Goal: Find specific page/section: Find specific page/section

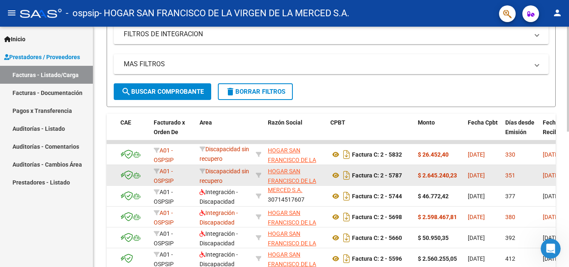
drag, startPoint x: 398, startPoint y: 177, endPoint x: 403, endPoint y: 177, distance: 5.4
click at [403, 177] on div "Factura C: 2 - 5787" at bounding box center [370, 175] width 81 height 13
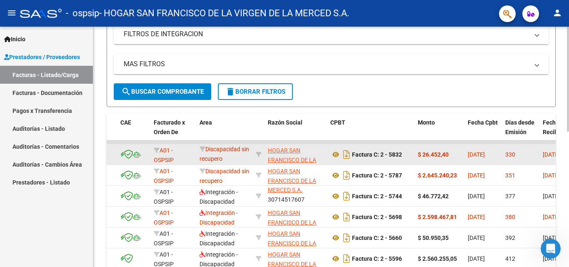
drag, startPoint x: 379, startPoint y: 155, endPoint x: 411, endPoint y: 154, distance: 32.5
click at [411, 154] on datatable-body-cell "Factura C: 2 - 5832" at bounding box center [370, 154] width 87 height 20
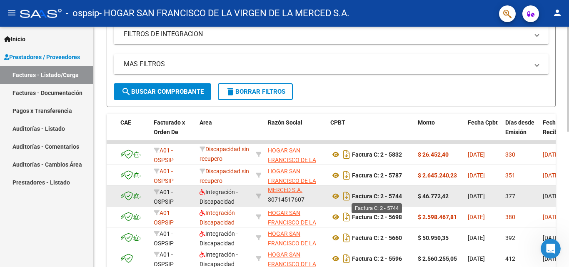
drag, startPoint x: 387, startPoint y: 198, endPoint x: 402, endPoint y: 197, distance: 15.0
click at [402, 197] on strong "Factura C: 2 - 5744" at bounding box center [377, 196] width 50 height 7
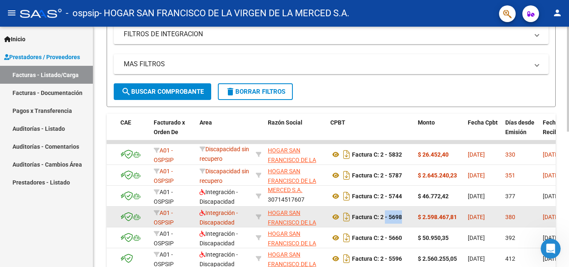
drag, startPoint x: 383, startPoint y: 216, endPoint x: 421, endPoint y: 215, distance: 37.5
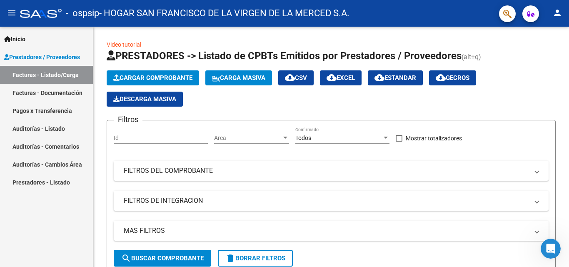
click at [51, 112] on link "Pagos x Transferencia" at bounding box center [46, 111] width 93 height 18
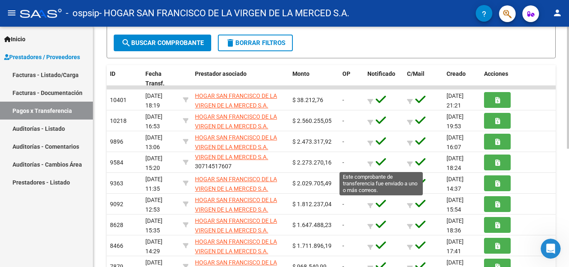
scroll to position [20, 0]
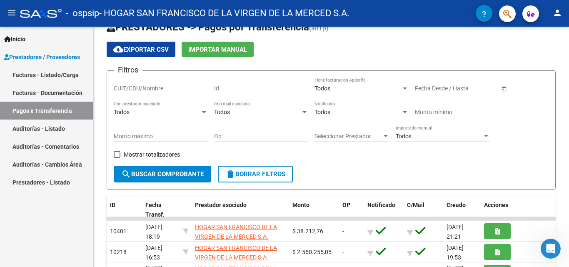
click at [52, 90] on link "Facturas - Documentación" at bounding box center [46, 93] width 93 height 18
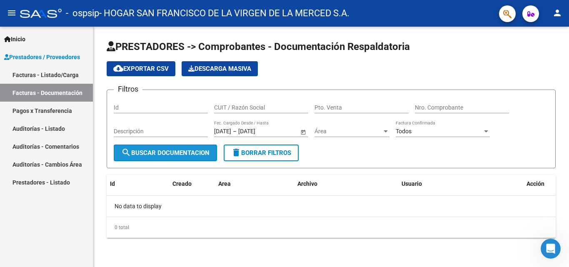
drag, startPoint x: 168, startPoint y: 151, endPoint x: 163, endPoint y: 149, distance: 5.0
click at [167, 149] on span "search Buscar Documentacion" at bounding box center [165, 152] width 88 height 7
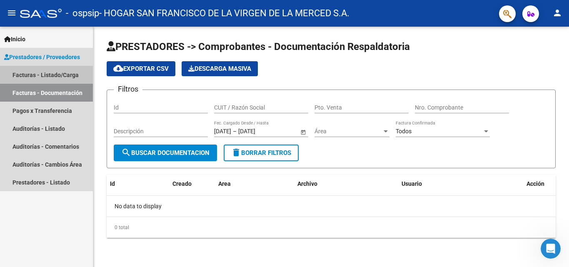
click at [57, 75] on link "Facturas - Listado/Carga" at bounding box center [46, 75] width 93 height 18
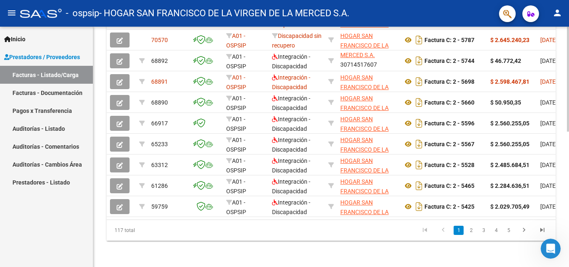
scroll to position [309, 0]
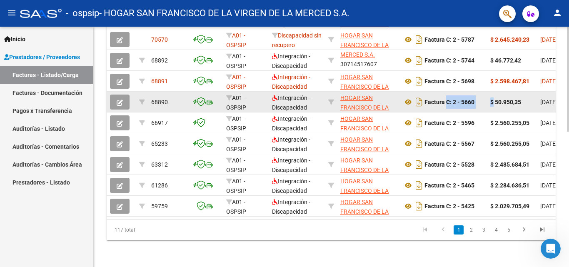
drag, startPoint x: 444, startPoint y: 93, endPoint x: 492, endPoint y: 94, distance: 48.3
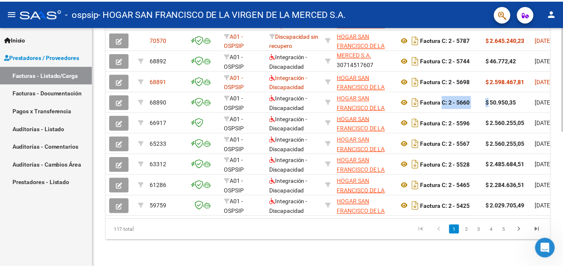
scroll to position [101, 0]
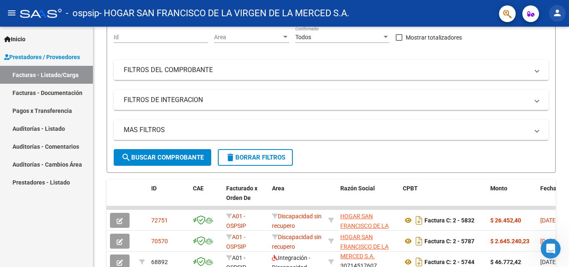
click at [556, 16] on mat-icon "person" at bounding box center [557, 13] width 10 height 10
click at [538, 57] on button "exit_to_app Salir" at bounding box center [540, 55] width 51 height 20
